Goal: Task Accomplishment & Management: Manage account settings

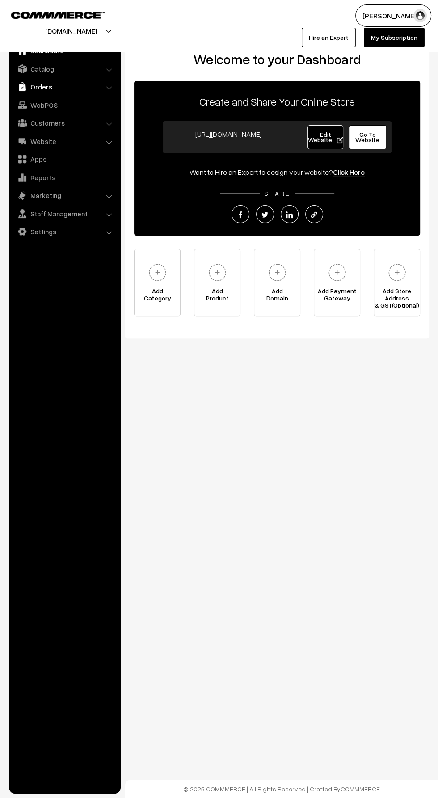
click at [35, 89] on link "Orders" at bounding box center [64, 87] width 106 height 16
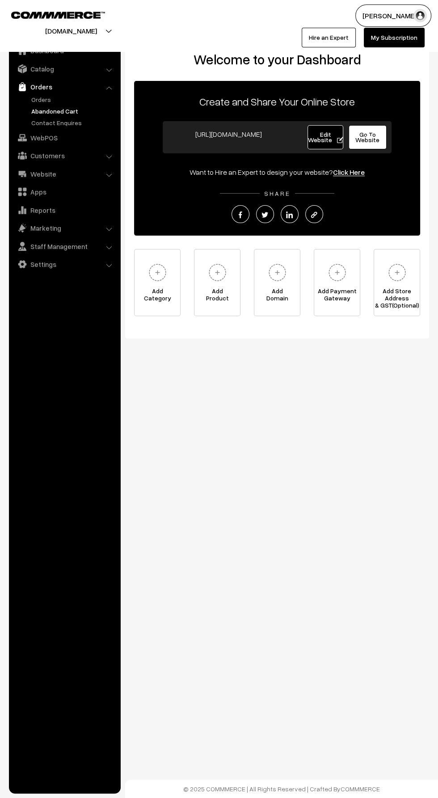
click at [40, 111] on link "Abandoned Cart" at bounding box center [73, 110] width 89 height 9
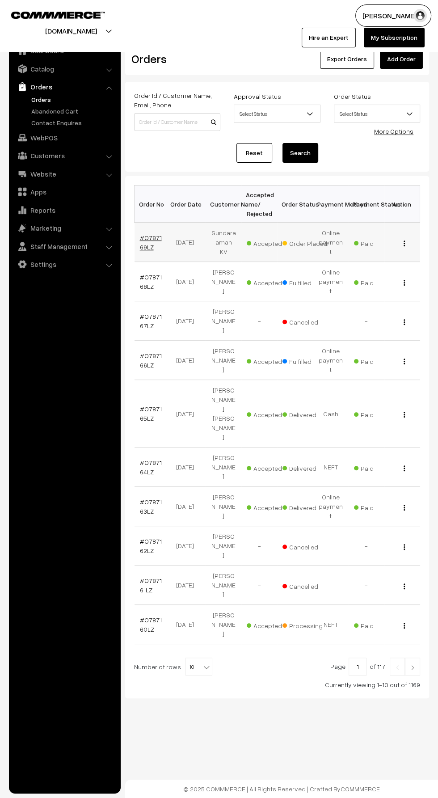
click at [147, 242] on link "#O787169LZ" at bounding box center [151, 242] width 22 height 17
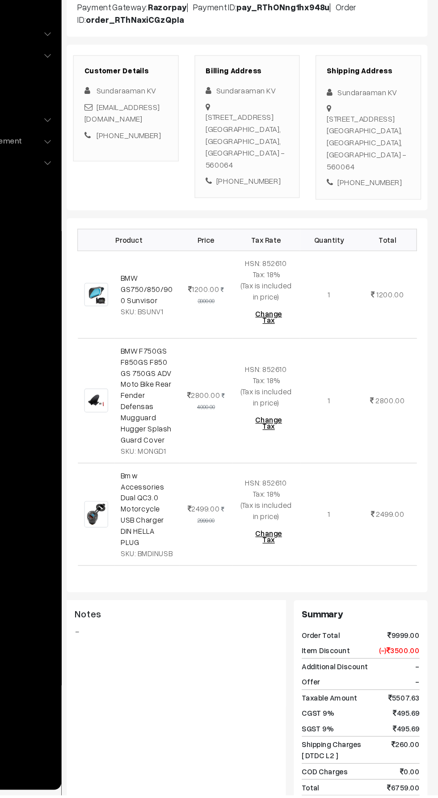
scroll to position [46, 0]
